Goal: Use online tool/utility: Utilize a website feature to perform a specific function

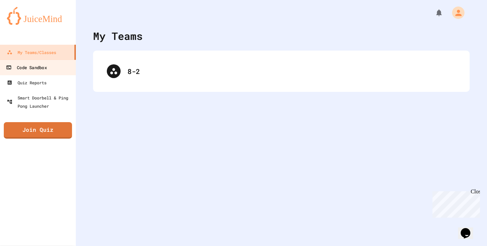
click at [21, 68] on div "Code Sandbox" at bounding box center [26, 67] width 41 height 9
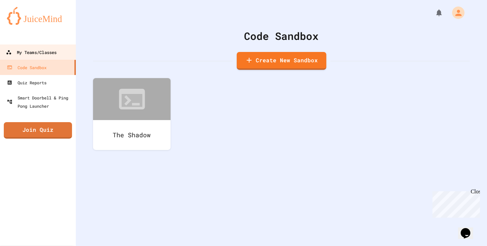
click at [29, 54] on div "My Teams/Classes" at bounding box center [31, 52] width 51 height 9
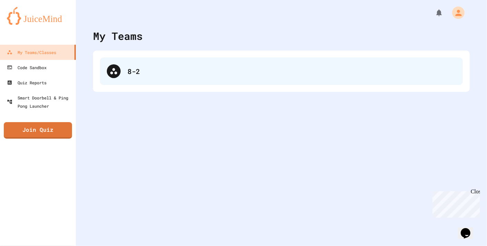
click at [143, 65] on div "8-2" at bounding box center [281, 72] width 363 height 28
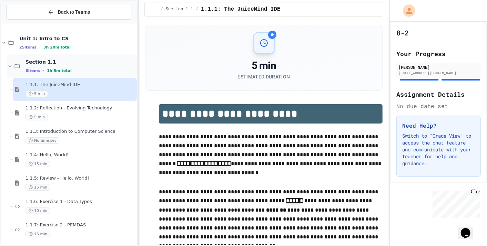
click at [11, 67] on icon at bounding box center [10, 66] width 6 height 6
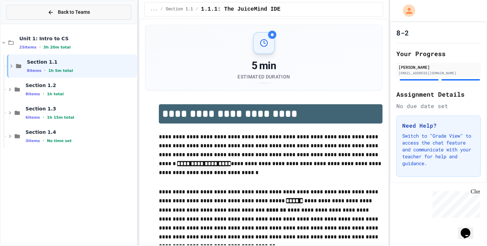
click at [83, 14] on span "Back to Teams" at bounding box center [74, 12] width 32 height 7
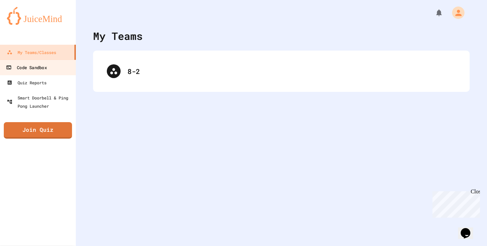
click at [44, 69] on div "Code Sandbox" at bounding box center [26, 67] width 41 height 9
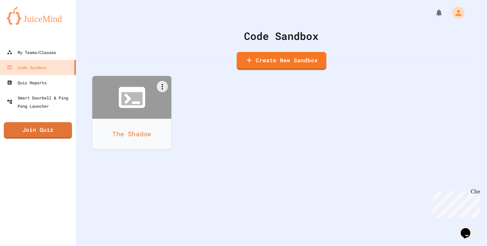
click at [141, 112] on icon at bounding box center [132, 98] width 32 height 32
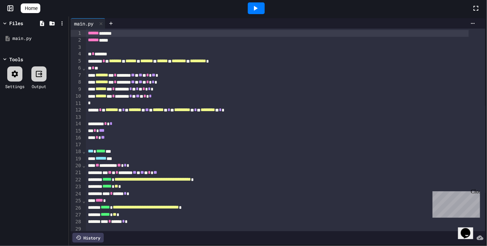
click at [256, 7] on icon at bounding box center [255, 8] width 8 height 8
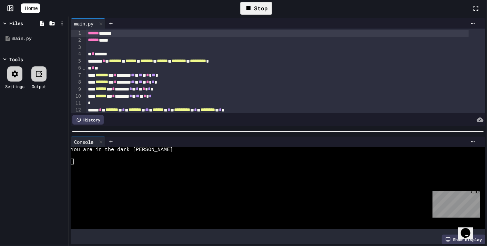
drag, startPoint x: 155, startPoint y: 154, endPoint x: 161, endPoint y: 153, distance: 5.9
click at [156, 154] on div at bounding box center [271, 156] width 400 height 6
click at [168, 155] on div at bounding box center [271, 156] width 400 height 6
click at [128, 161] on div at bounding box center [271, 162] width 400 height 6
click at [141, 165] on div at bounding box center [271, 168] width 400 height 6
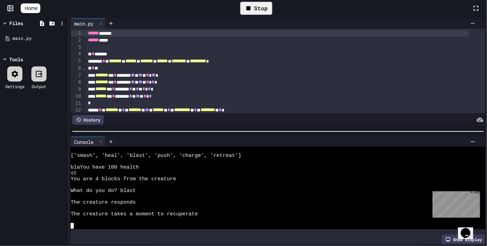
scroll to position [158, 0]
